Goal: Information Seeking & Learning: Learn about a topic

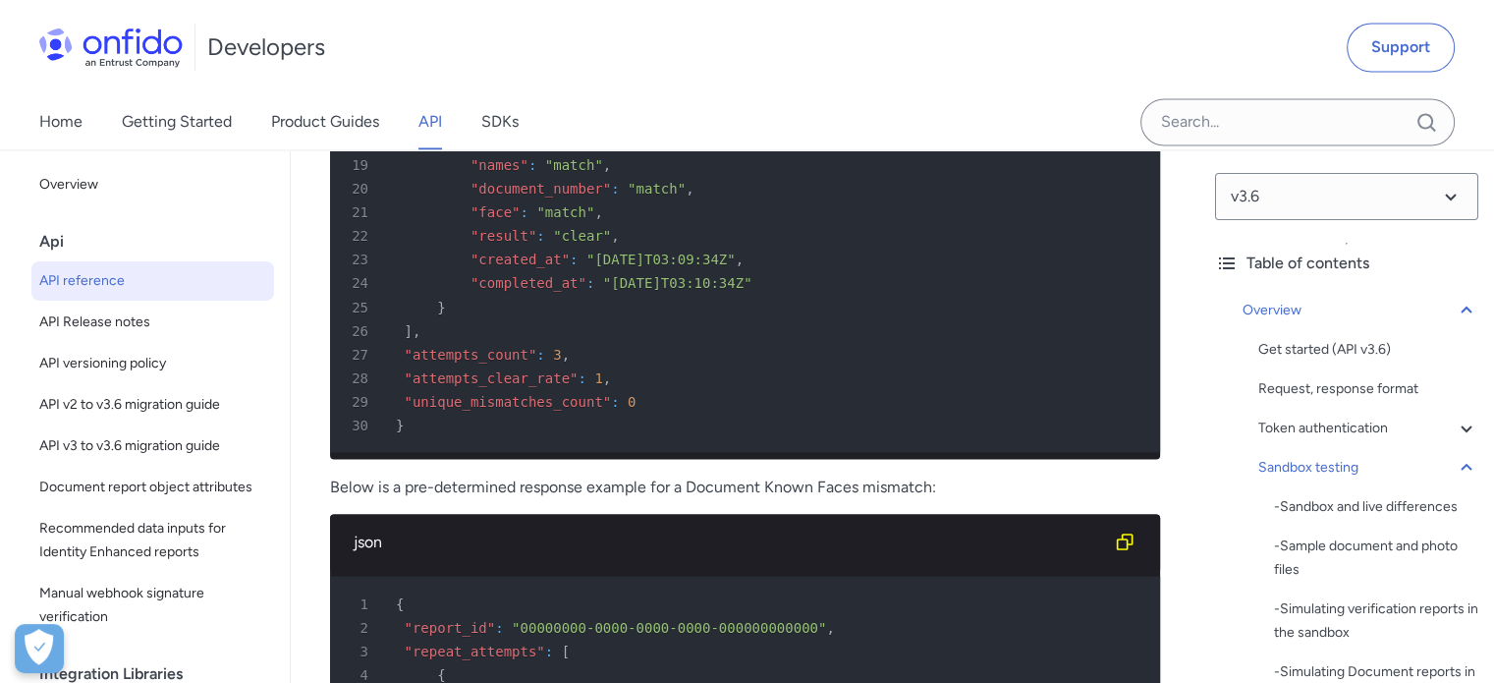
scroll to position [11493, 0]
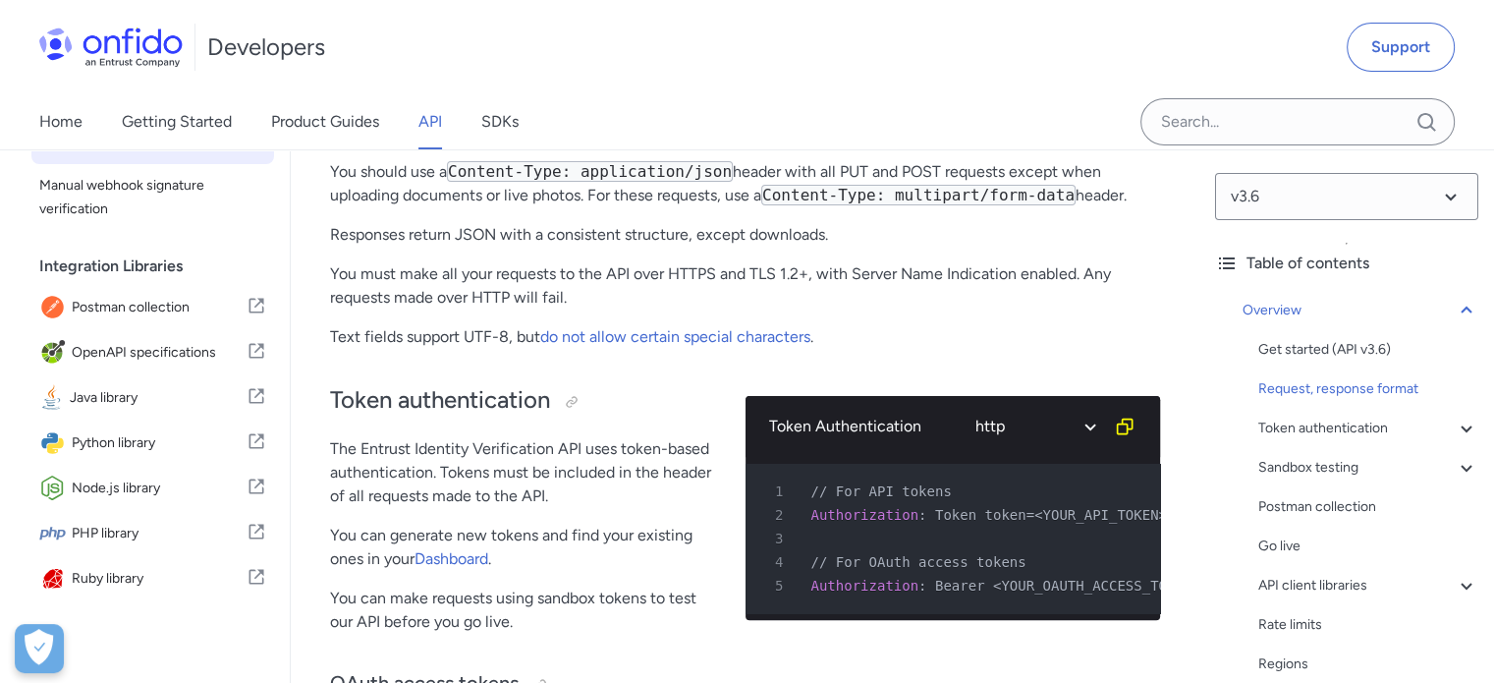
scroll to position [444, 0]
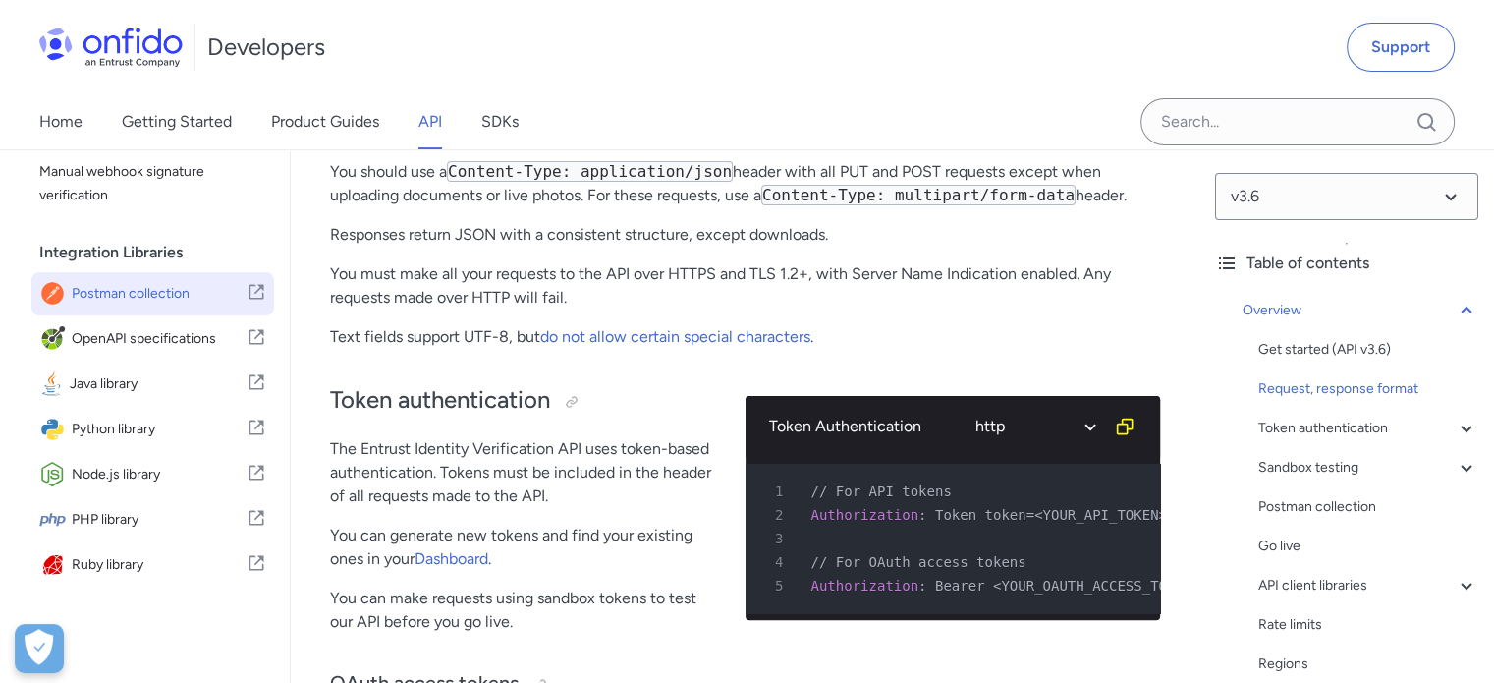
click at [153, 286] on span "Postman collection" at bounding box center [159, 294] width 175 height 28
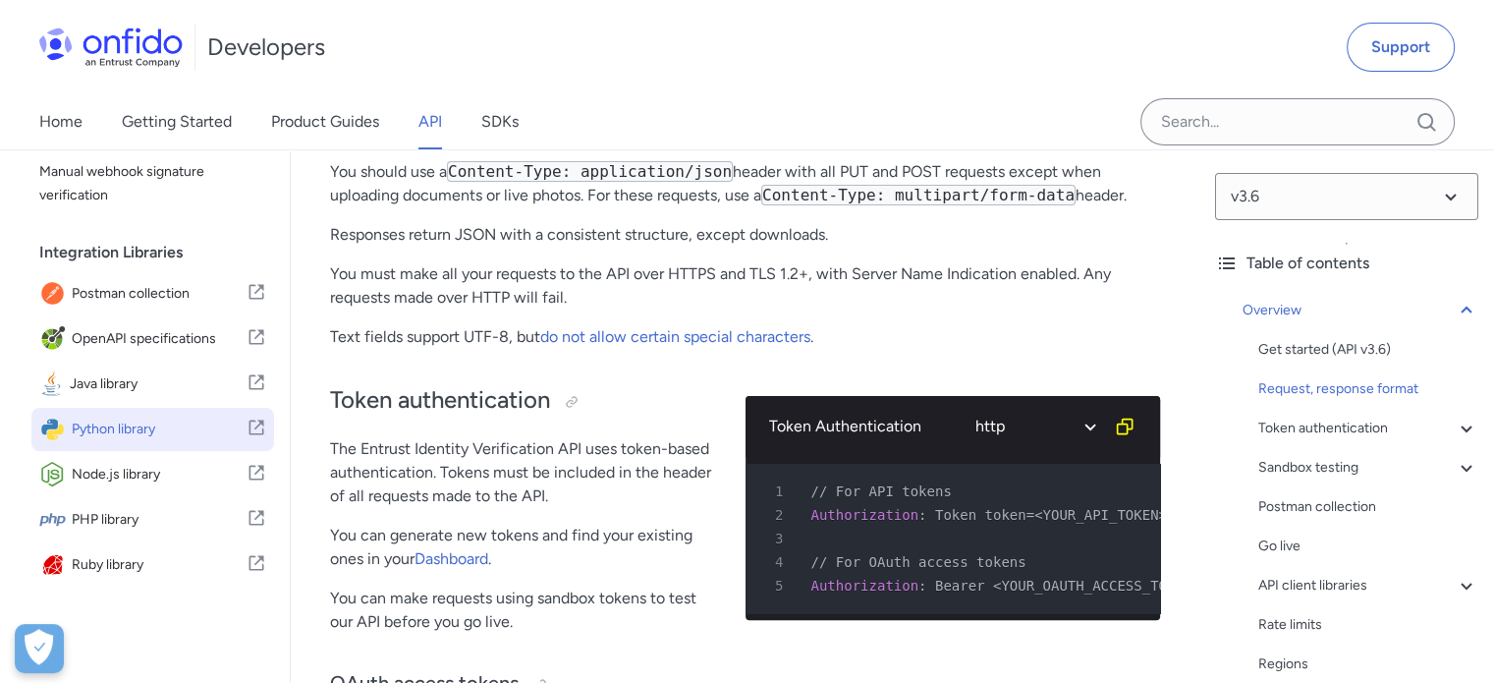
click at [146, 421] on span "Python library" at bounding box center [159, 430] width 175 height 28
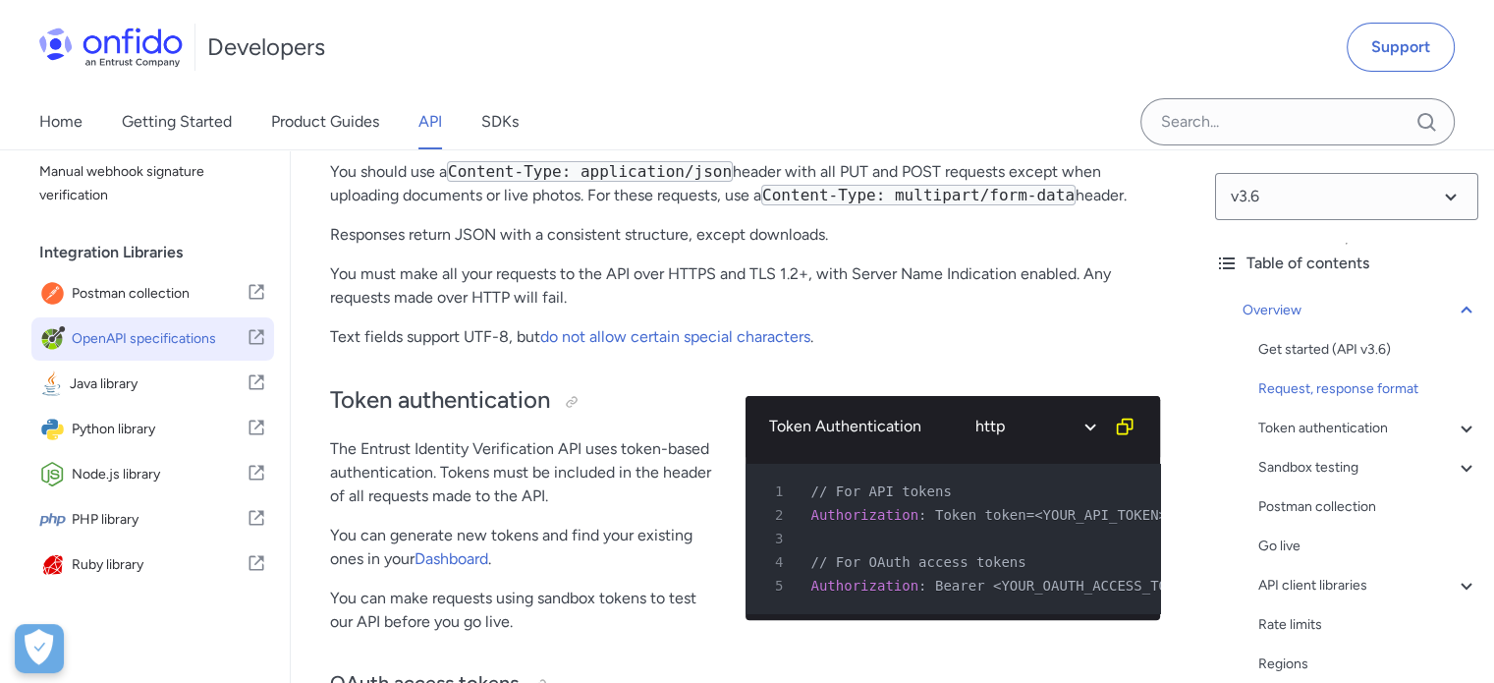
click at [171, 341] on span "OpenAPI specifications" at bounding box center [159, 339] width 175 height 28
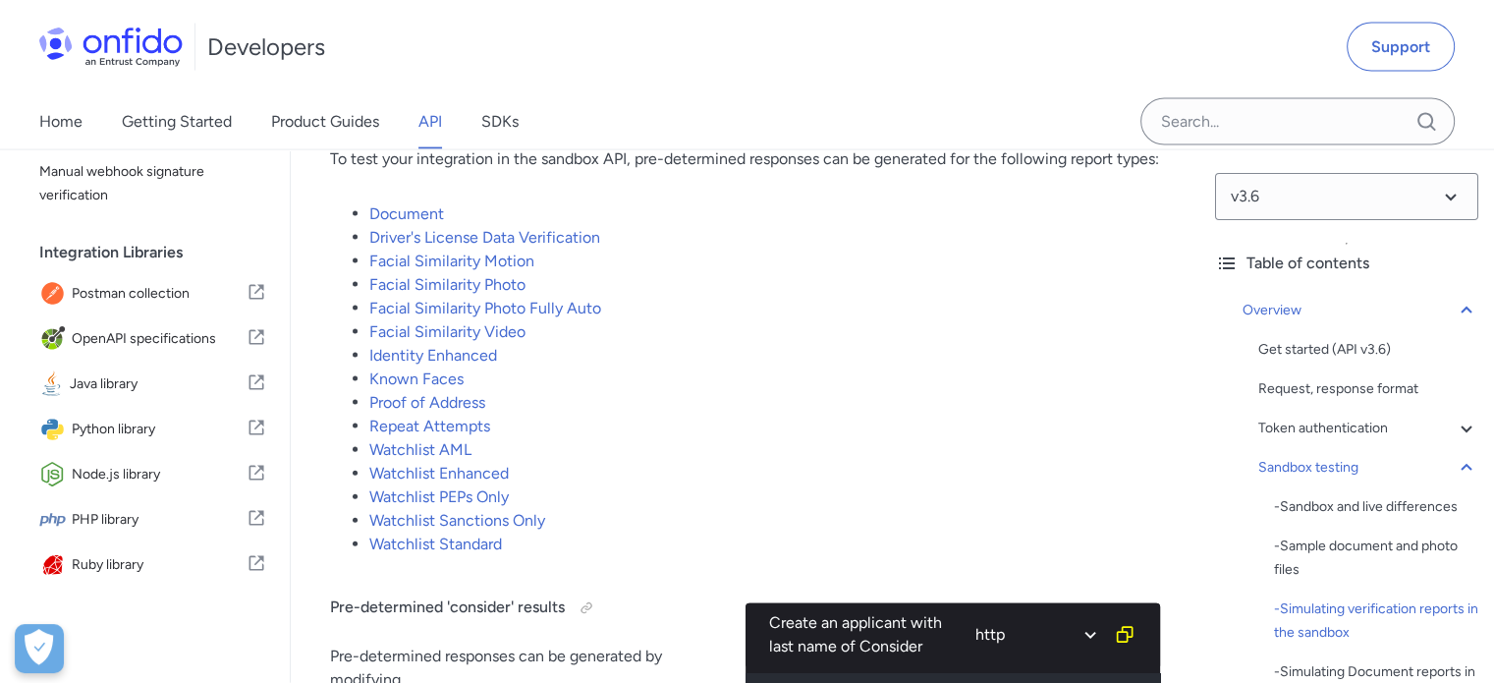
scroll to position [4220, 0]
click at [498, 270] on link "Facial Similarity Motion" at bounding box center [451, 260] width 165 height 19
click at [519, 270] on link "Facial Similarity Motion" at bounding box center [451, 260] width 165 height 19
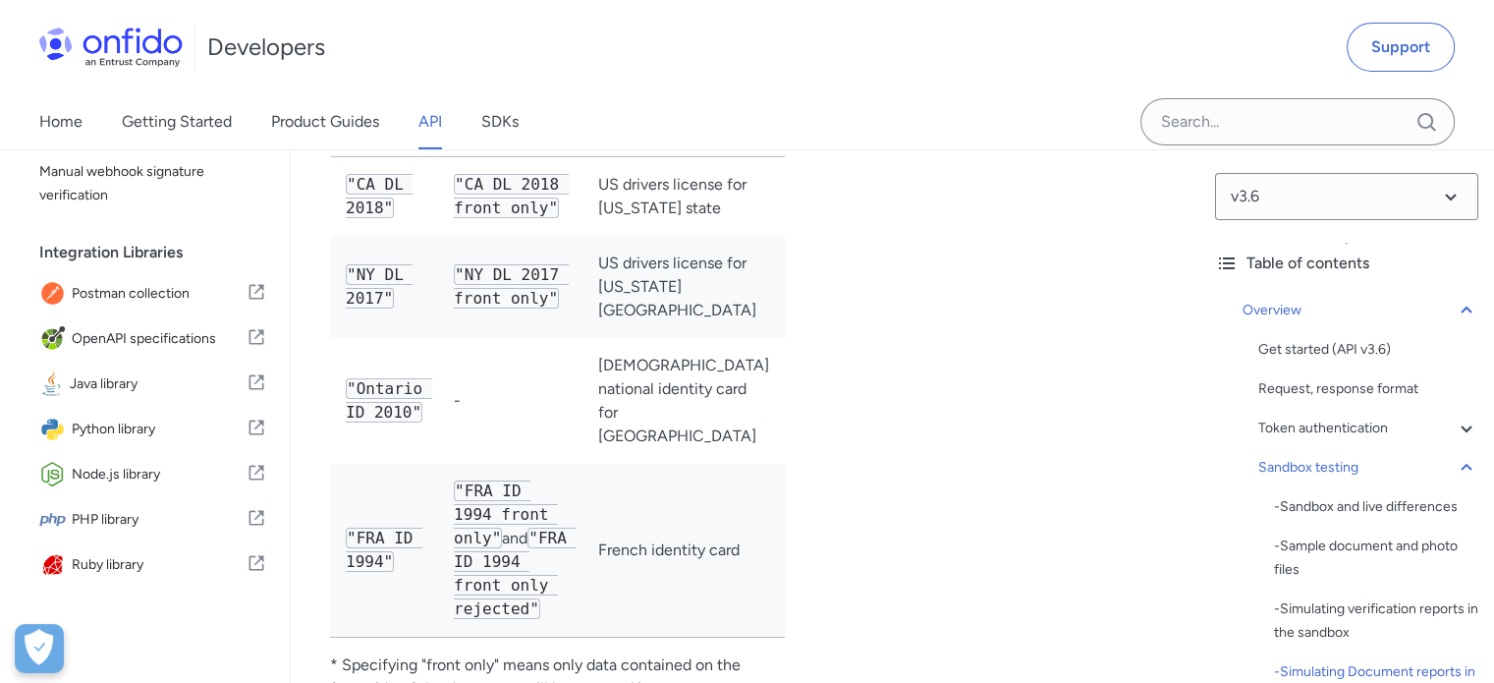
scroll to position [6745, 0]
click at [250, 475] on icon at bounding box center [257, 473] width 15 height 15
